Goal: Navigation & Orientation: Find specific page/section

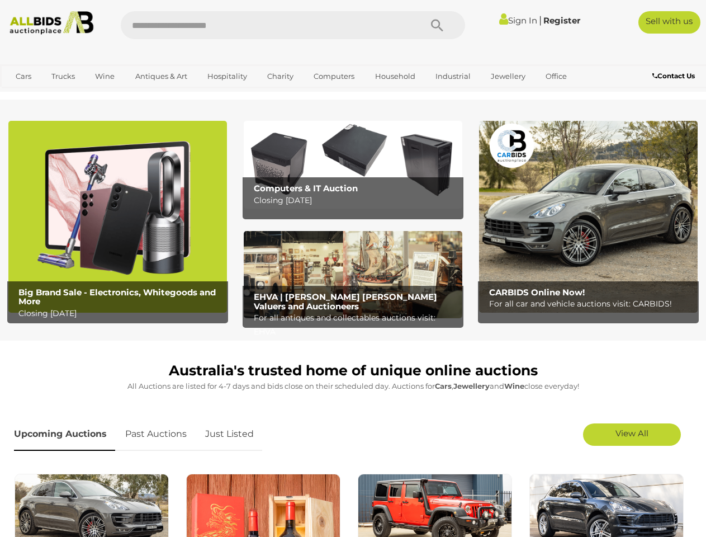
click at [437, 25] on icon "Search" at bounding box center [437, 25] width 12 height 17
click at [23, 76] on link "Cars" at bounding box center [23, 76] width 30 height 18
click at [63, 76] on link "Trucks" at bounding box center [63, 76] width 38 height 18
click at [105, 76] on link "Wine" at bounding box center [105, 76] width 34 height 18
click at [161, 76] on link "Antiques & Art" at bounding box center [161, 76] width 67 height 18
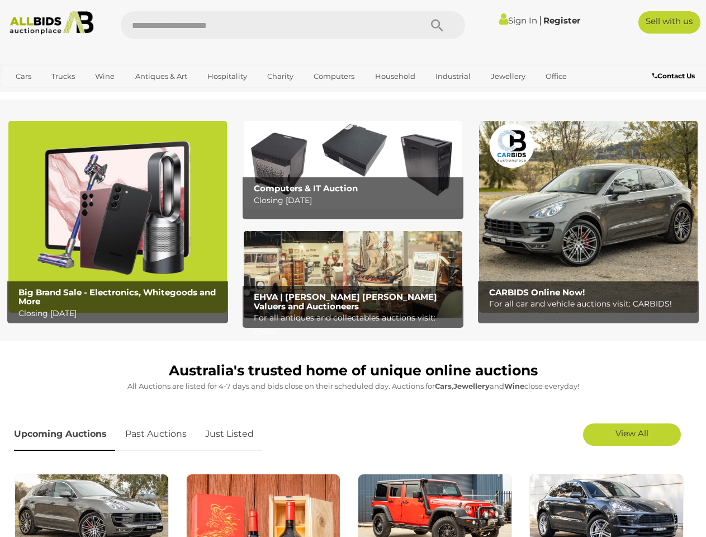
click at [227, 76] on link "Hospitality" at bounding box center [227, 76] width 54 height 18
click at [280, 76] on link "Charity" at bounding box center [280, 76] width 41 height 18
click at [333, 76] on link "Computers" at bounding box center [334, 76] width 55 height 18
click at [394, 76] on link "Household" at bounding box center [395, 76] width 55 height 18
click at [451, 76] on link "Industrial" at bounding box center [453, 76] width 50 height 18
